Goal: Find specific page/section: Find specific page/section

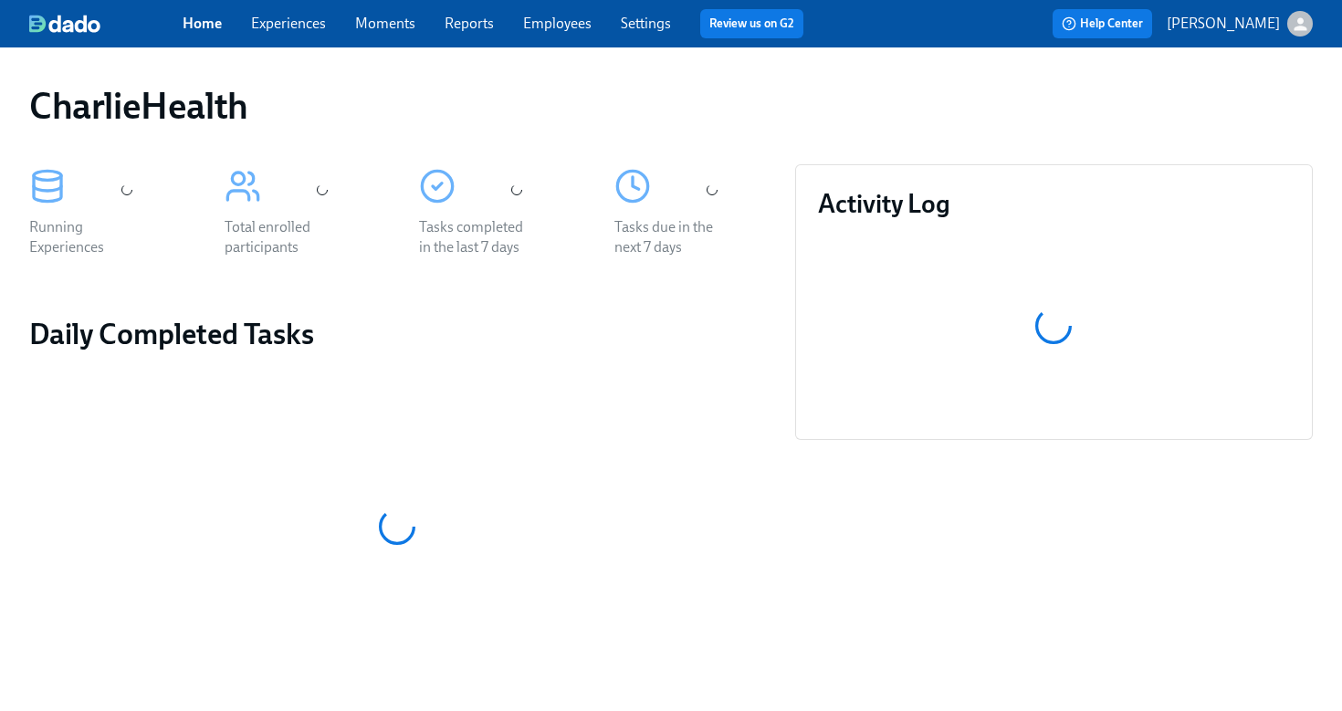
click at [570, 26] on link "Employees" at bounding box center [557, 23] width 68 height 17
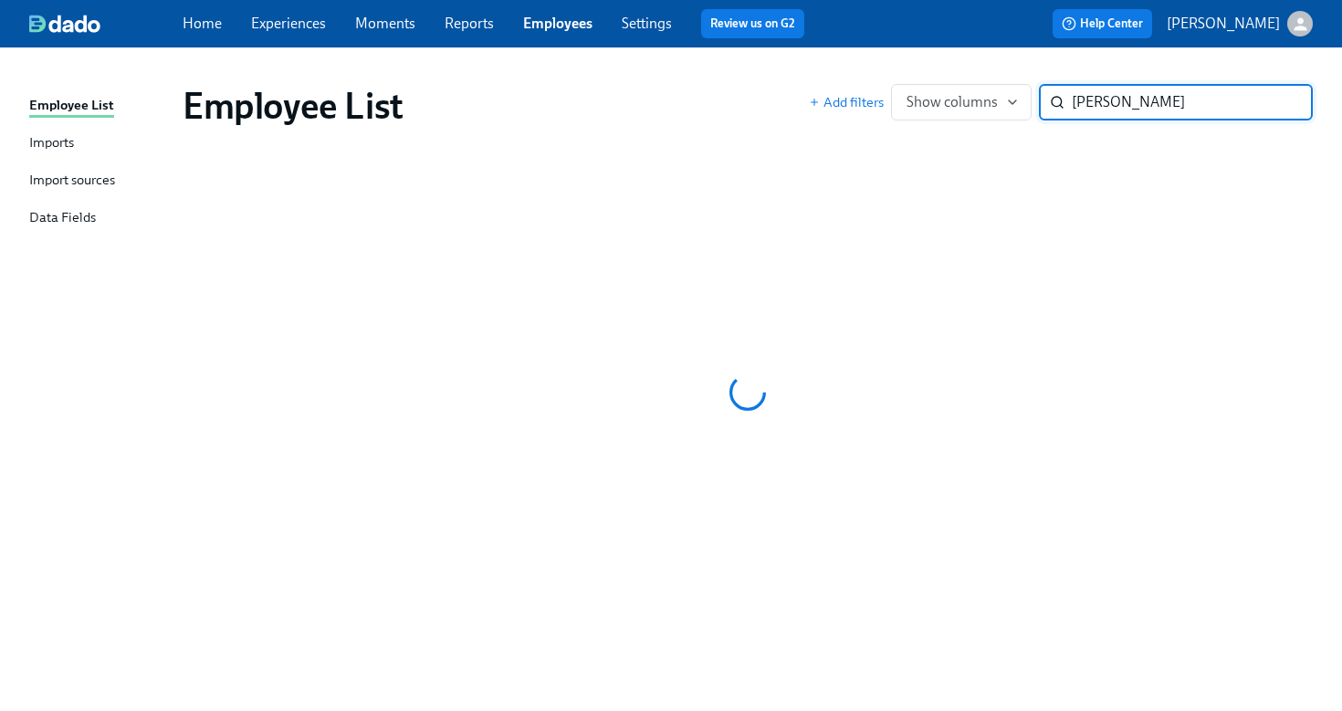
type input "[PERSON_NAME]"
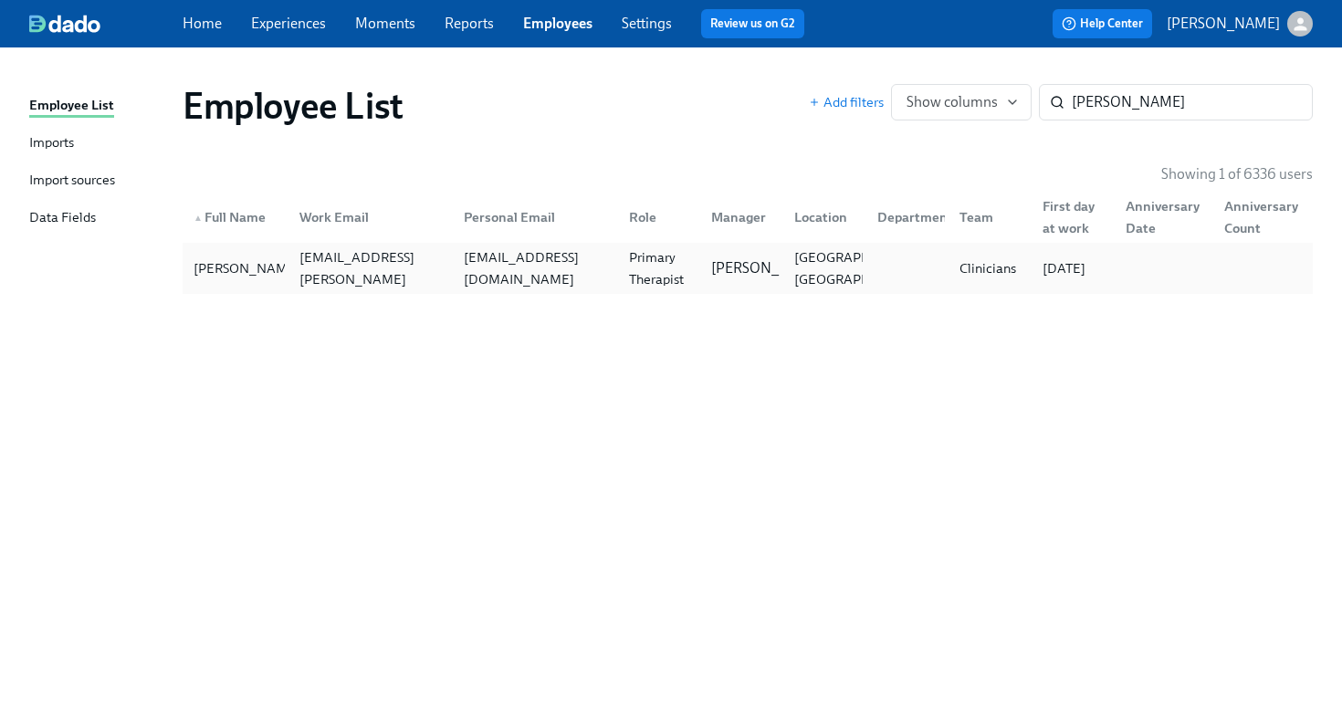
click at [645, 265] on div "Primary Therapist" at bounding box center [660, 268] width 76 height 44
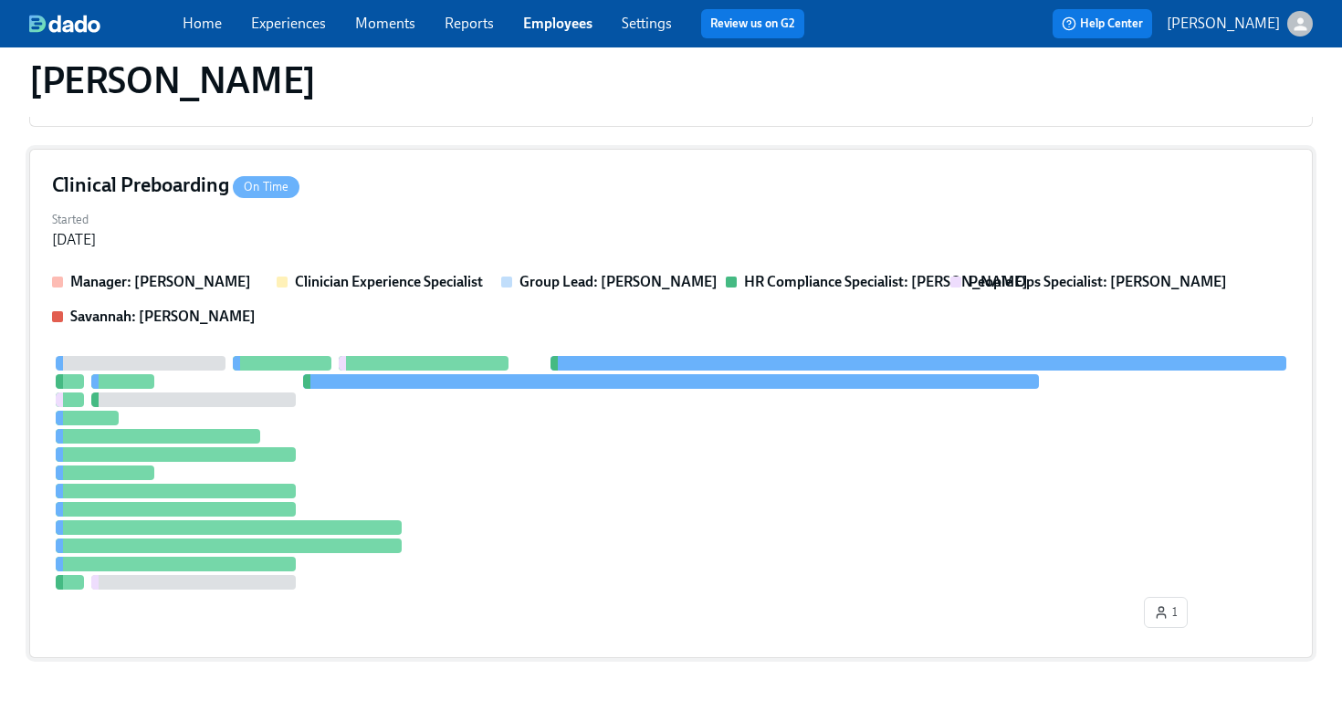
scroll to position [478, 0]
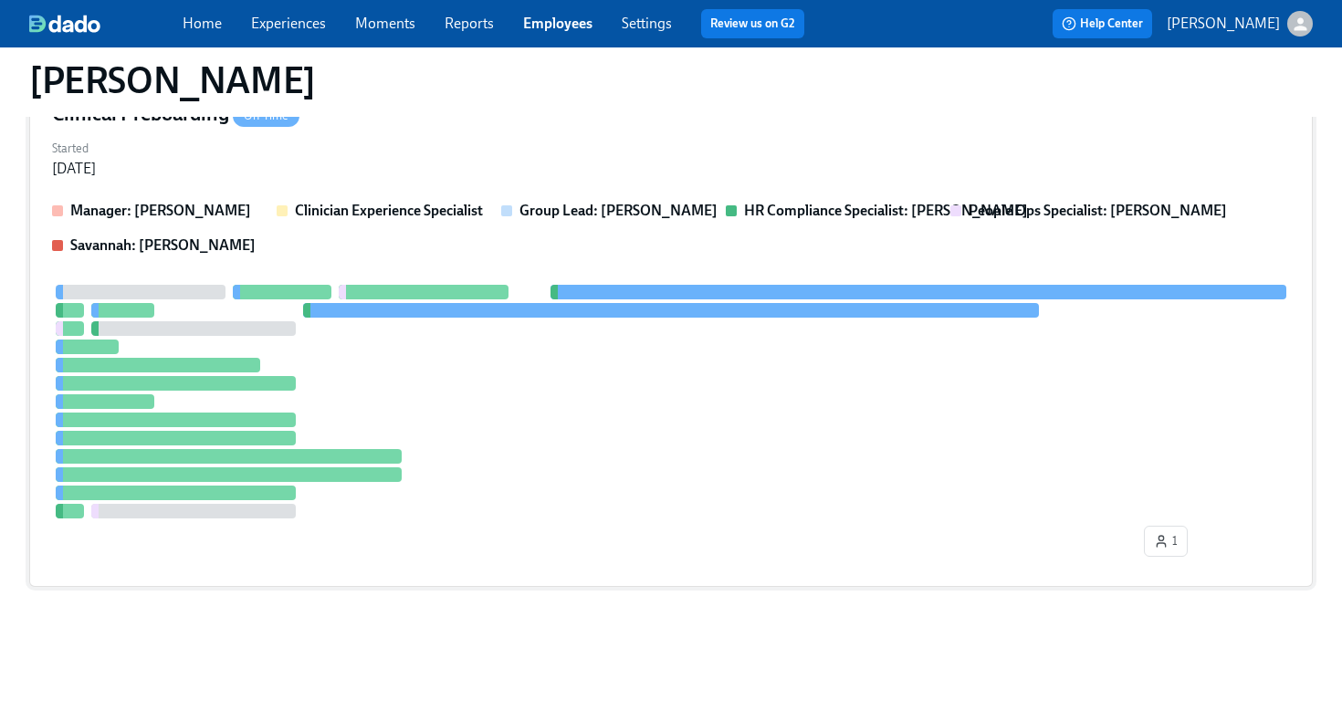
click at [444, 363] on div at bounding box center [671, 402] width 1238 height 234
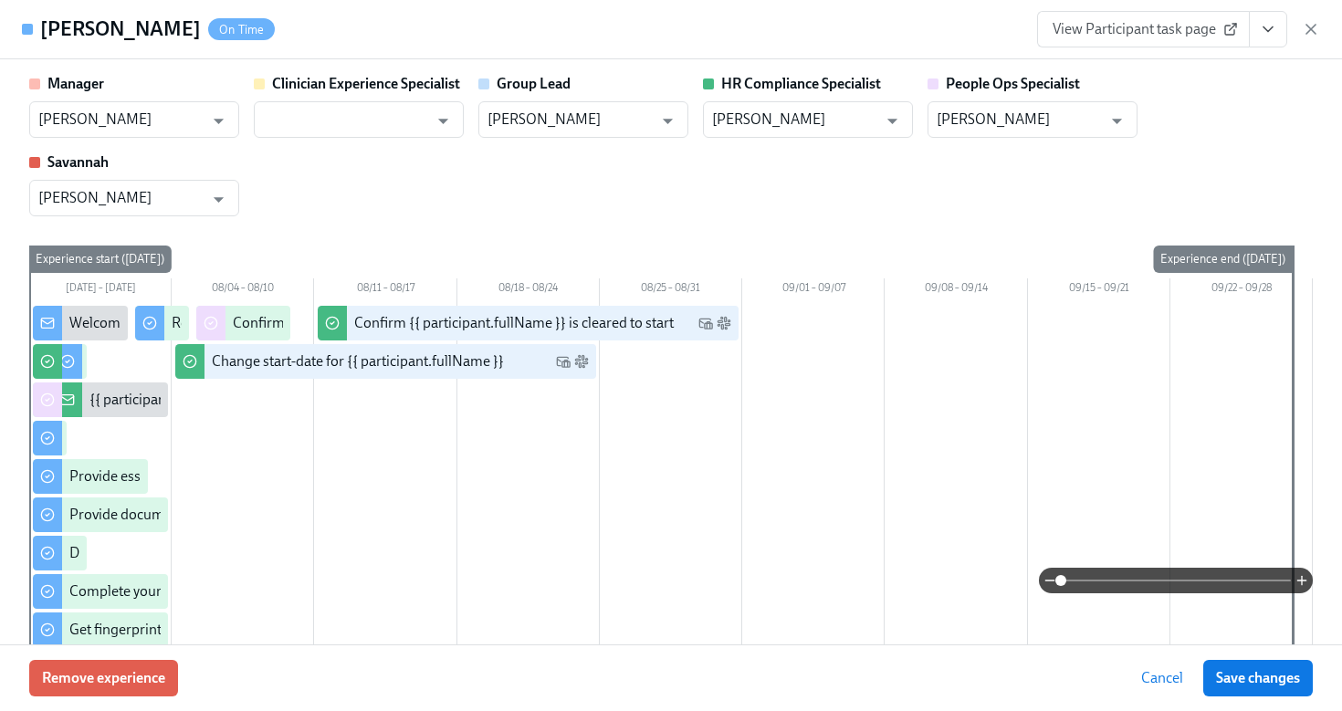
click at [1187, 33] on span "View Participant task page" at bounding box center [1143, 29] width 182 height 18
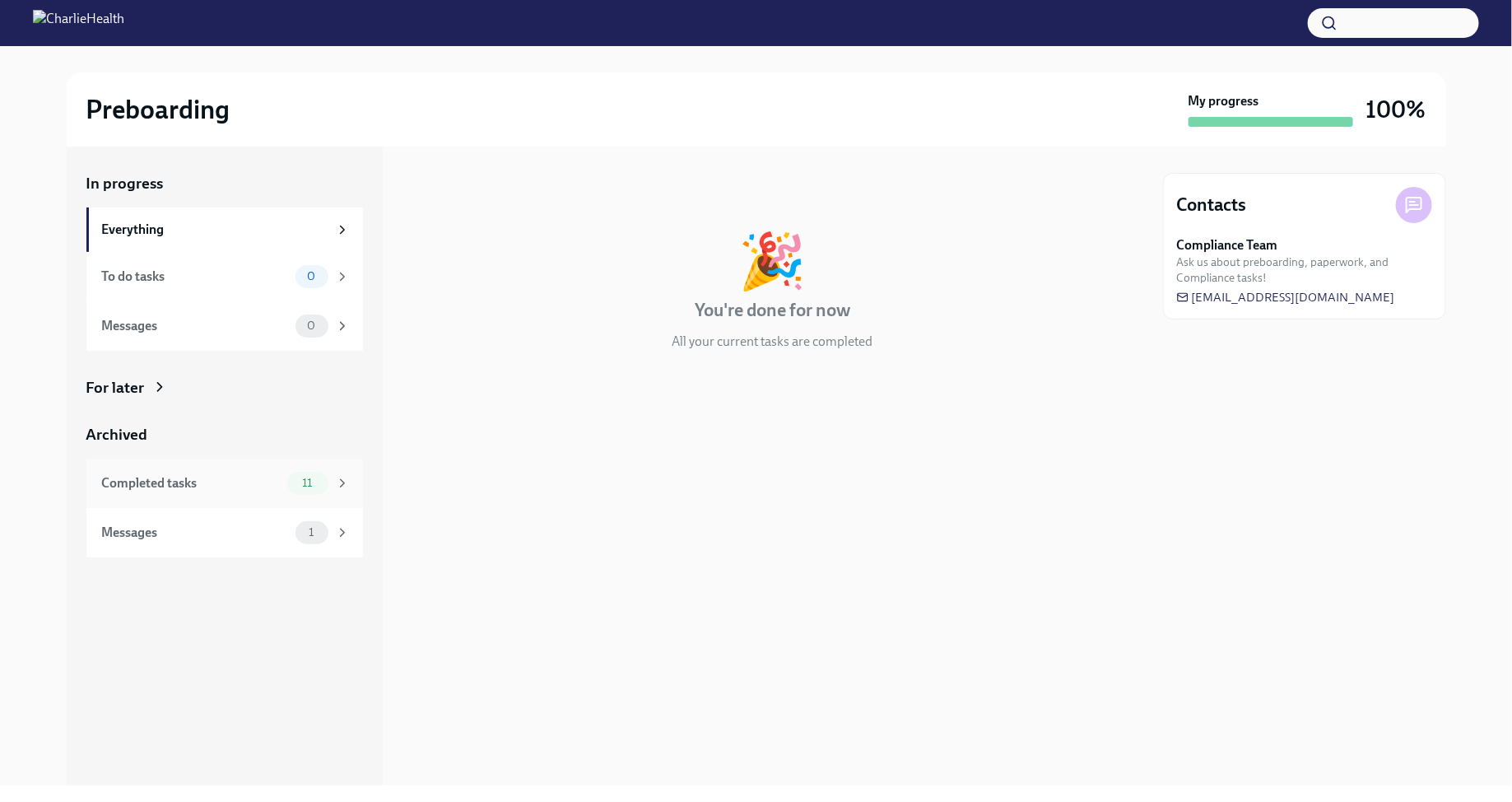
click at [340, 484] on icon at bounding box center [342, 484] width 14 height 14
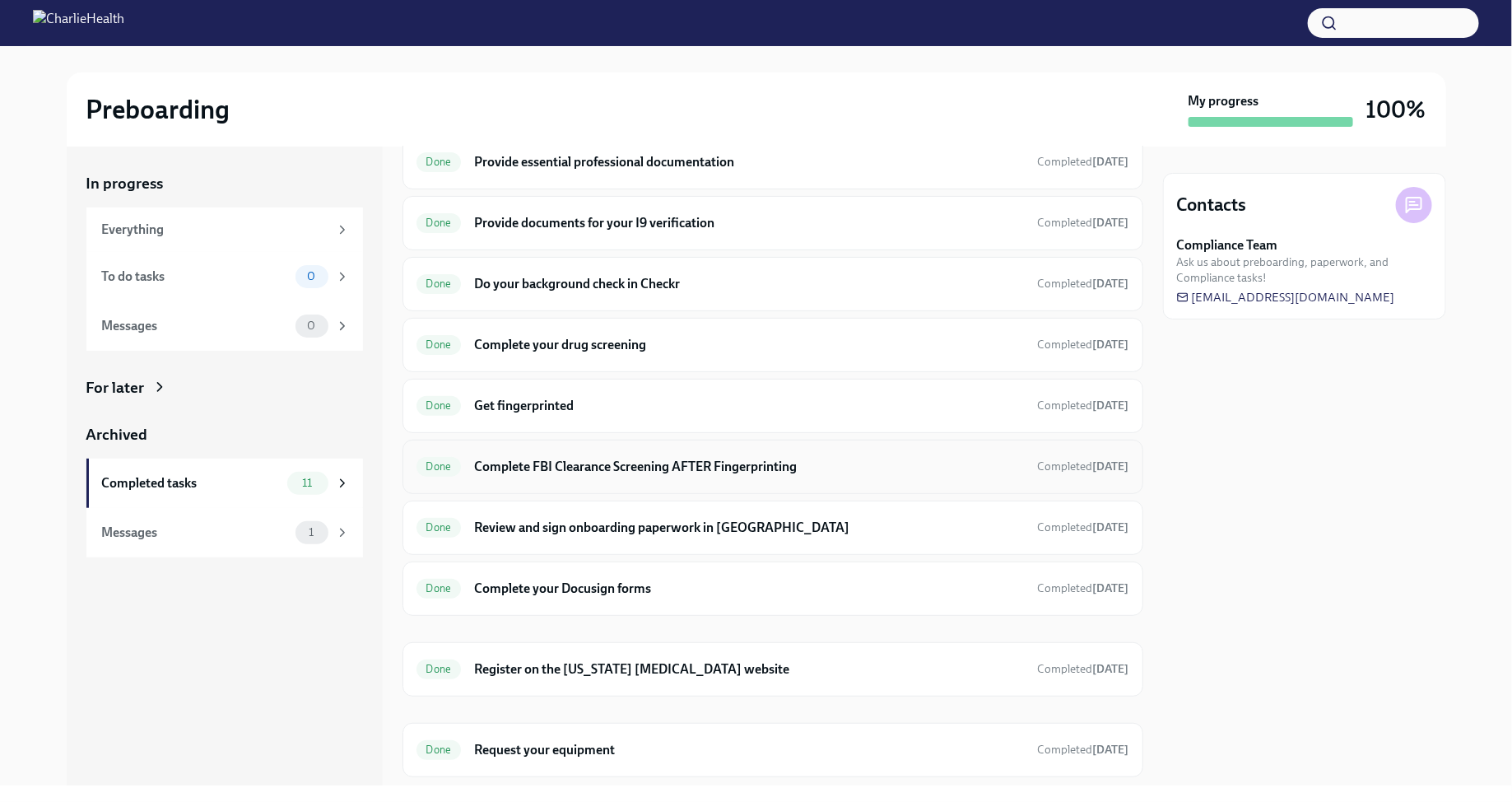
scroll to position [171, 0]
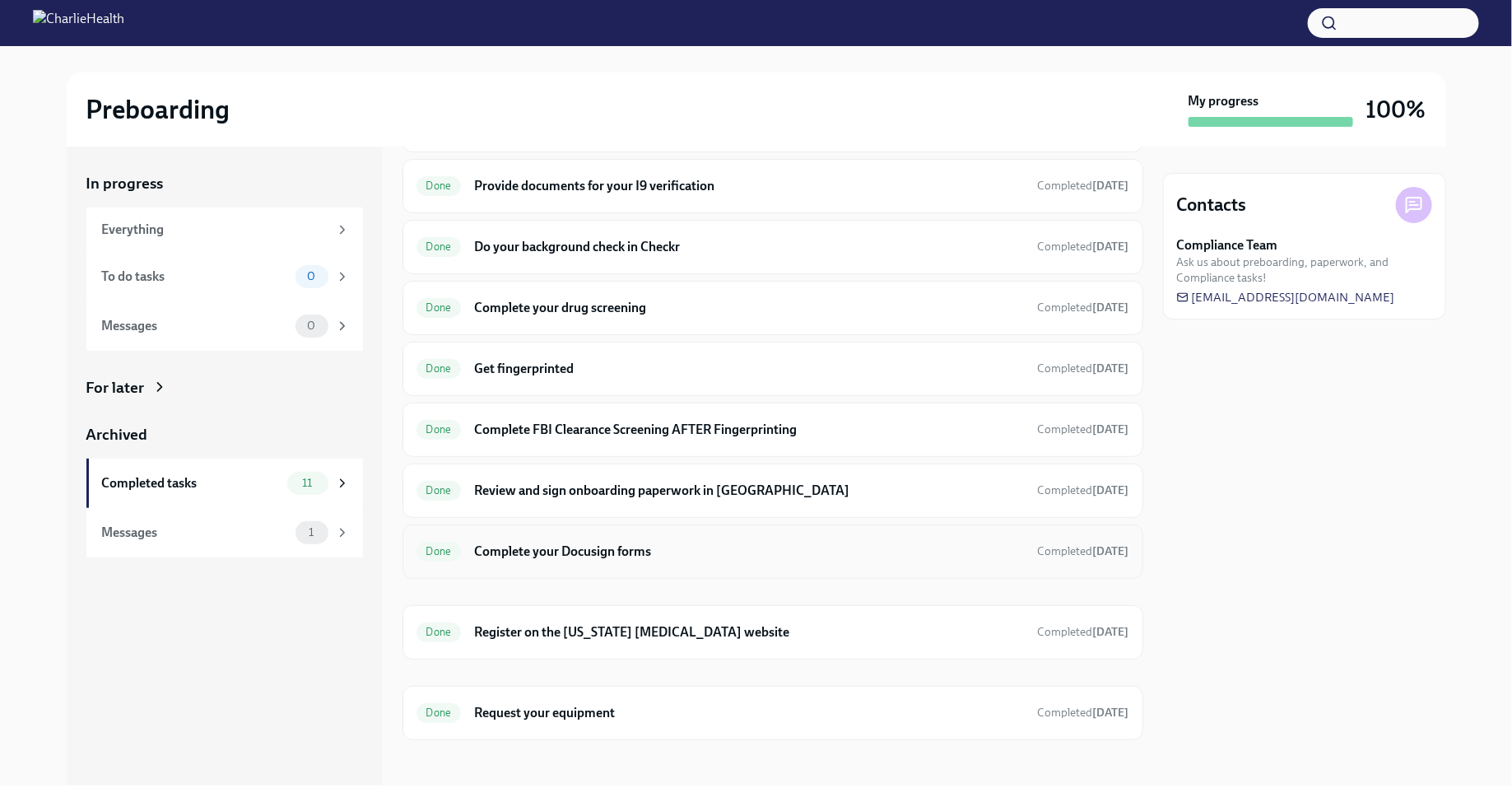
click at [747, 551] on h6 "Complete your Docusign forms" at bounding box center [749, 551] width 550 height 18
